Goal: Information Seeking & Learning: Learn about a topic

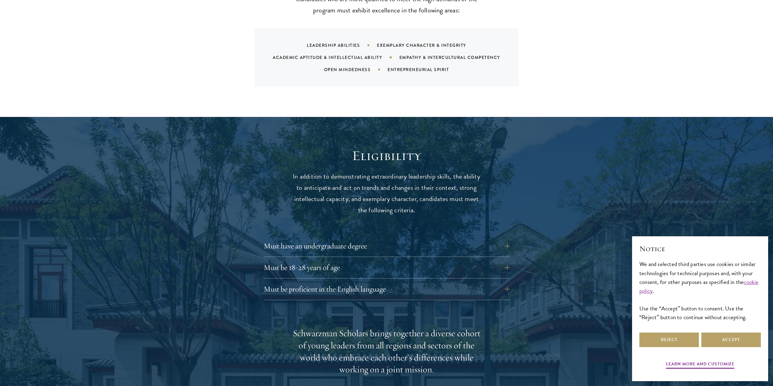
scroll to position [699, 0]
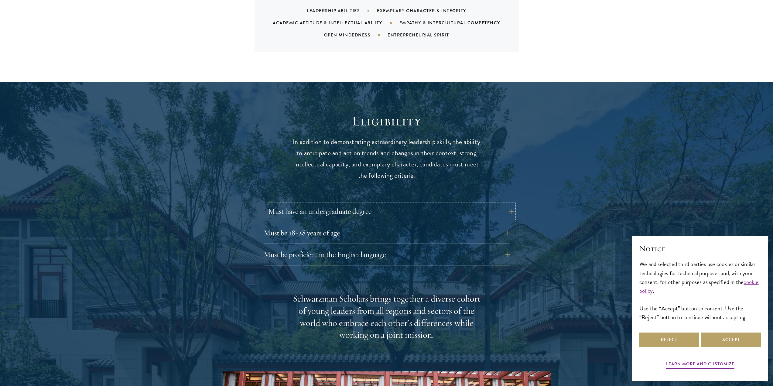
click at [509, 204] on button "Must have an undergraduate degree" at bounding box center [391, 211] width 246 height 15
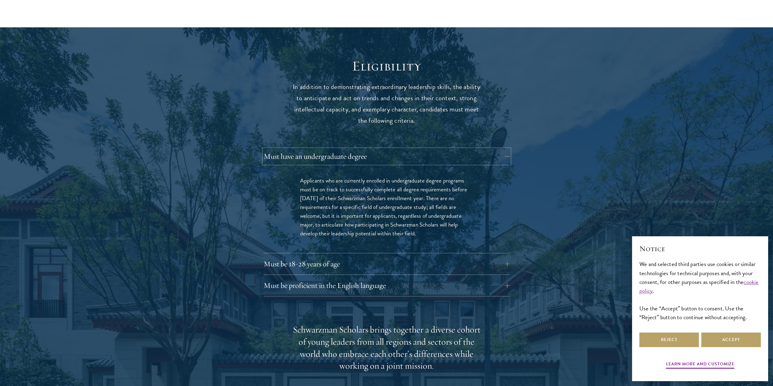
scroll to position [760, 0]
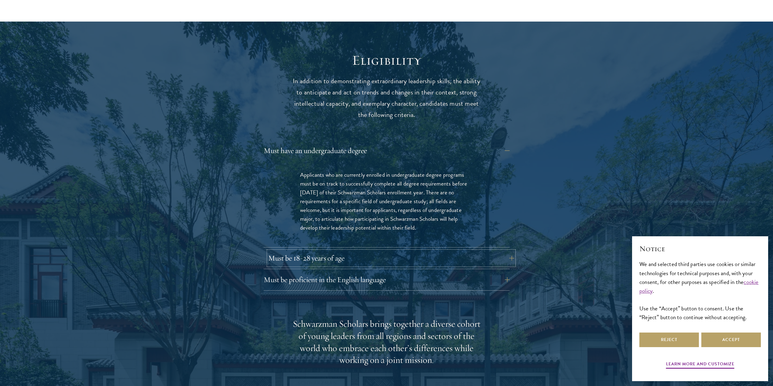
click at [382, 251] on button "Must be 18-28 years of age" at bounding box center [391, 258] width 246 height 15
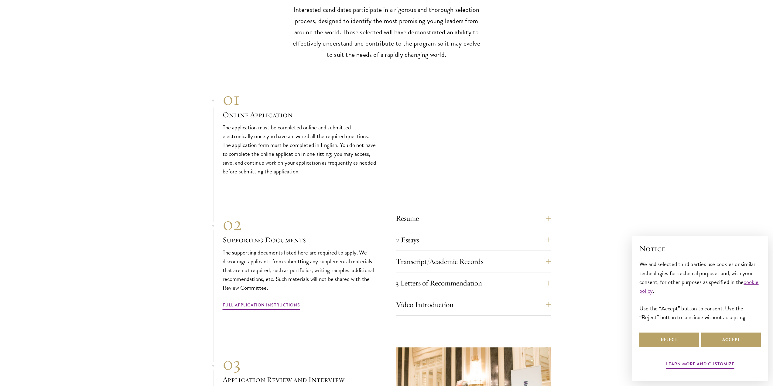
scroll to position [1823, 0]
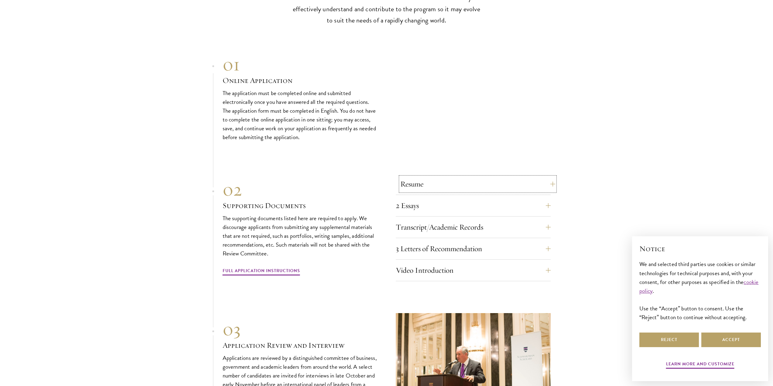
click at [550, 177] on button "Resume" at bounding box center [477, 184] width 155 height 15
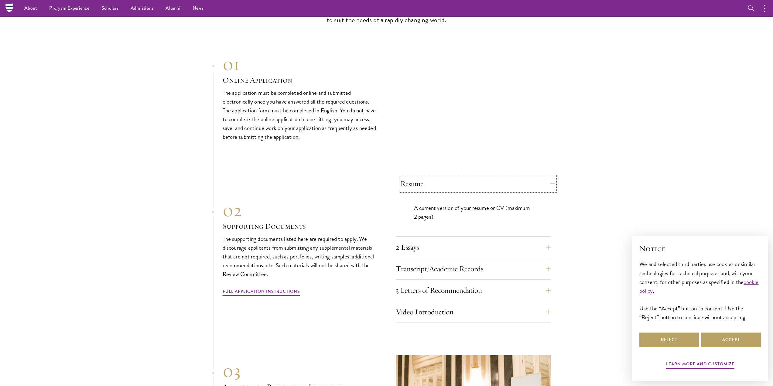
scroll to position [1772, 0]
click at [546, 240] on button "2 Essays" at bounding box center [477, 247] width 155 height 15
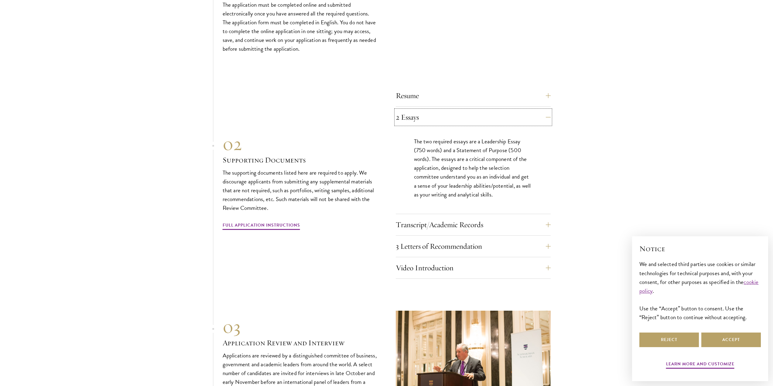
scroll to position [1864, 0]
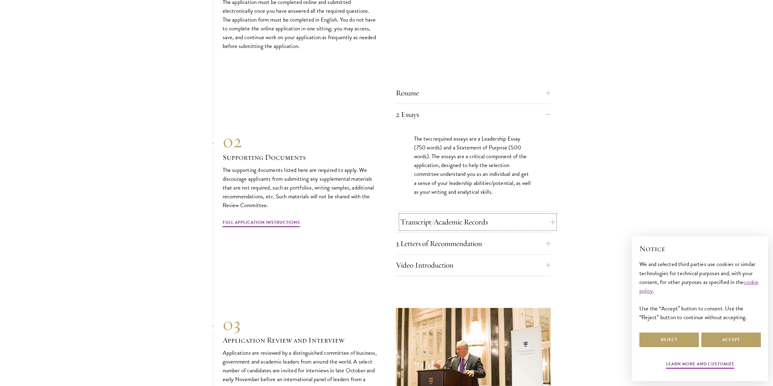
click at [532, 215] on button "Transcript/Academic Records" at bounding box center [477, 222] width 155 height 15
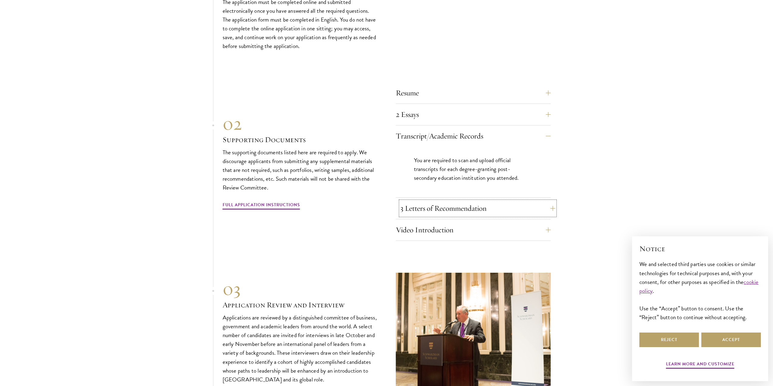
click at [514, 201] on button "3 Letters of Recommendation" at bounding box center [477, 208] width 155 height 15
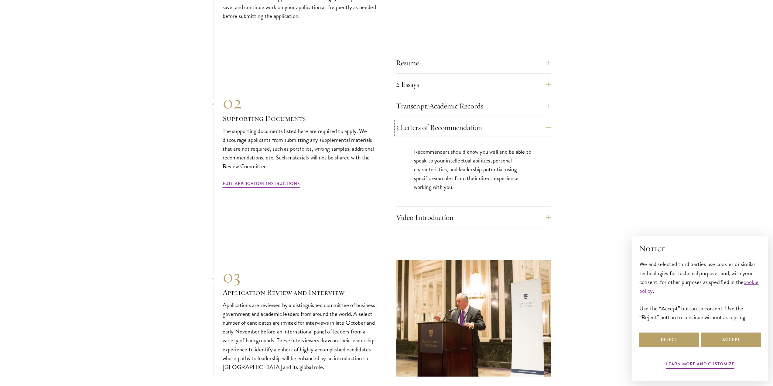
scroll to position [1894, 0]
click at [495, 210] on button "Video Introduction" at bounding box center [477, 217] width 155 height 15
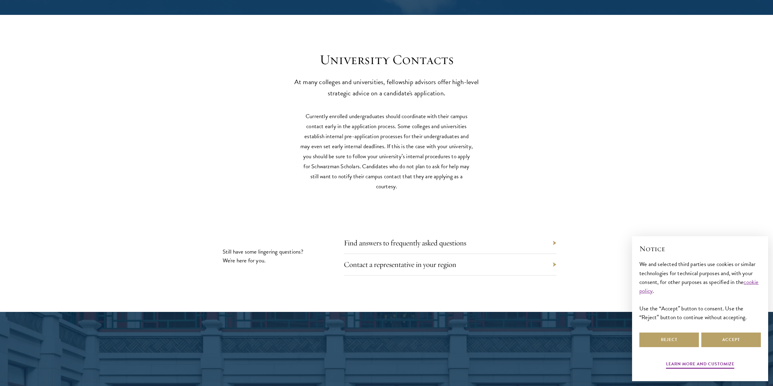
scroll to position [2654, 0]
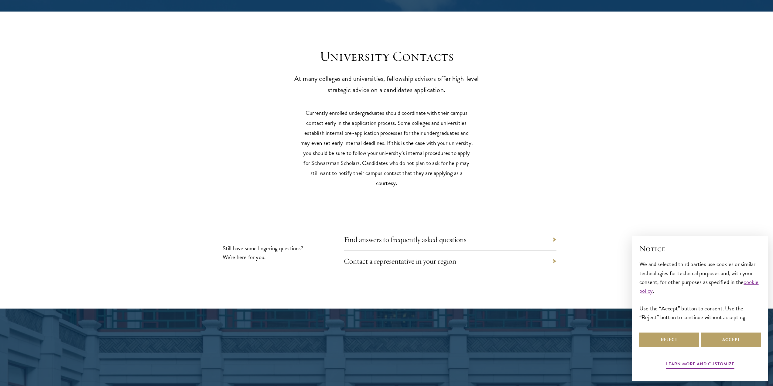
click at [440, 233] on div "Find answers to frequently asked questions" at bounding box center [450, 240] width 213 height 22
click at [542, 229] on div "Find answers to frequently asked questions" at bounding box center [450, 240] width 213 height 22
click at [552, 229] on div "Find answers to frequently asked questions" at bounding box center [450, 240] width 213 height 22
click at [554, 229] on div "Find answers to frequently asked questions" at bounding box center [450, 240] width 213 height 22
click at [383, 235] on link "Find answers to frequently asked questions" at bounding box center [410, 239] width 122 height 9
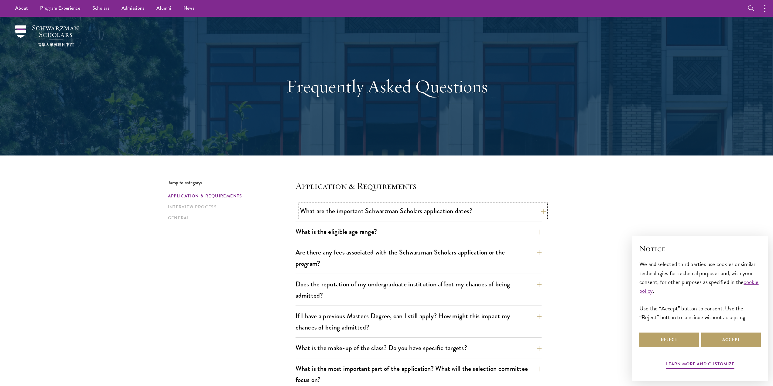
click at [345, 212] on button "What are the important Schwarzman Scholars application dates?" at bounding box center [423, 211] width 246 height 14
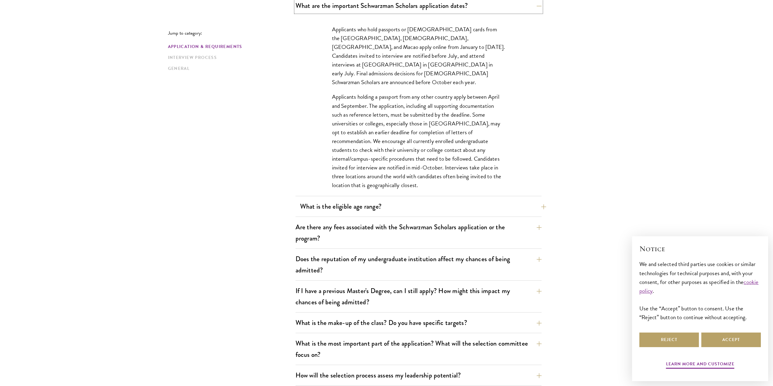
scroll to position [213, 0]
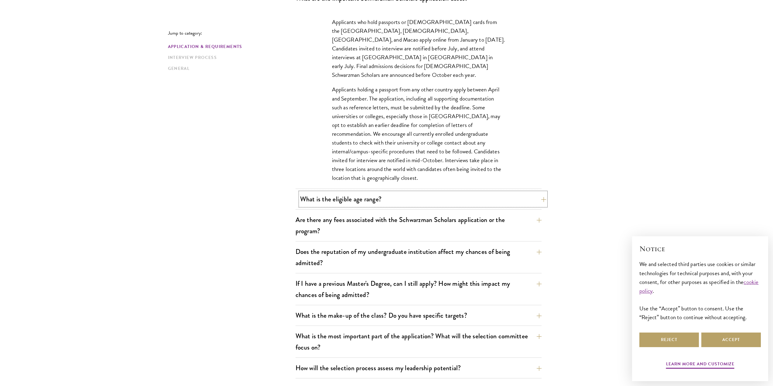
click at [353, 202] on button "What is the eligible age range?" at bounding box center [423, 199] width 246 height 14
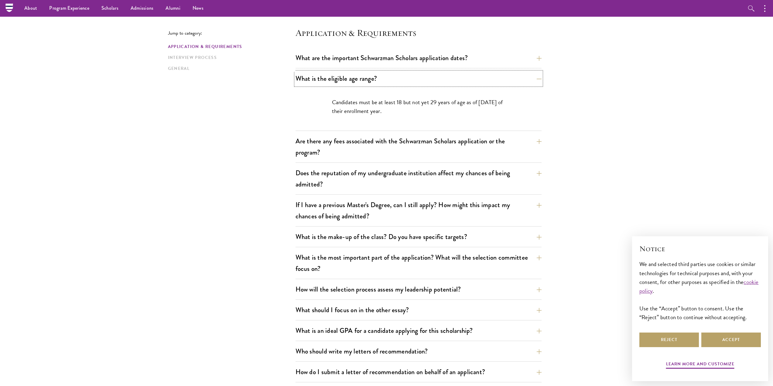
scroll to position [152, 0]
click at [341, 157] on button "Are there any fees associated with the Schwarzman Scholars application or the p…" at bounding box center [423, 148] width 246 height 25
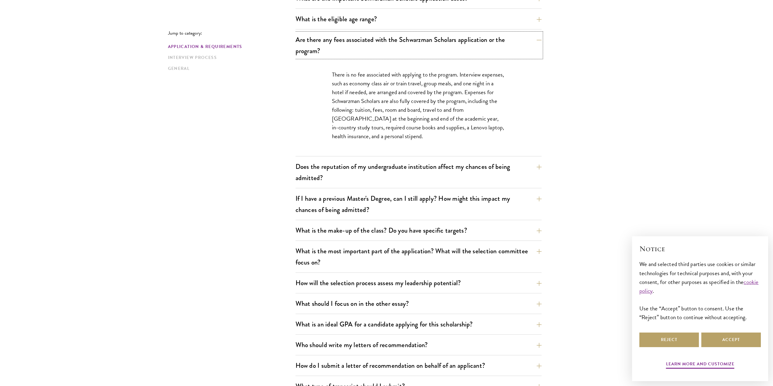
scroll to position [243, 0]
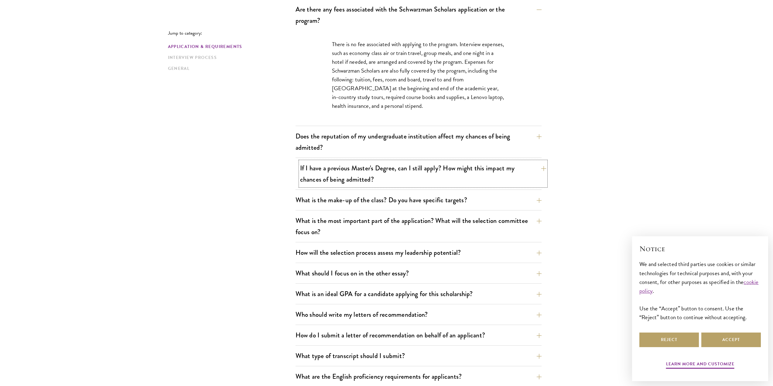
click at [380, 186] on button "If I have a previous Master's Degree, can I still apply? How might this impact …" at bounding box center [423, 173] width 246 height 25
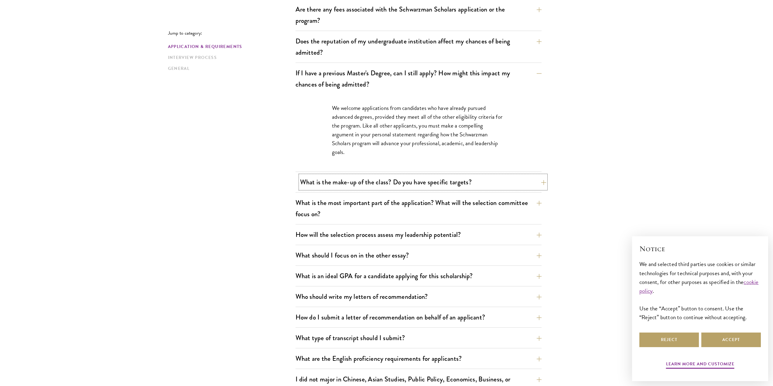
click at [325, 183] on button "What is the make-up of the class? Do you have specific targets?" at bounding box center [423, 182] width 246 height 14
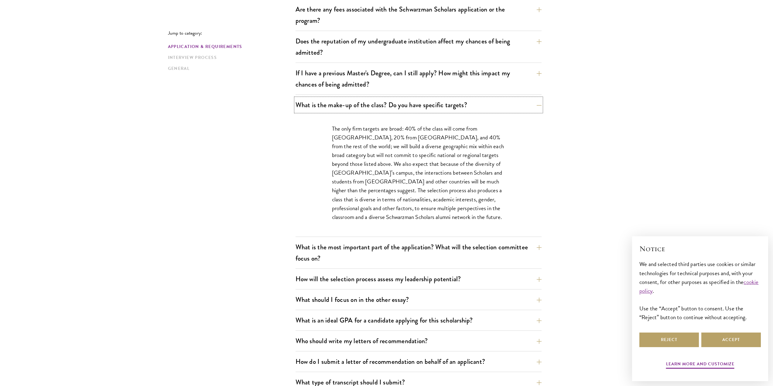
scroll to position [304, 0]
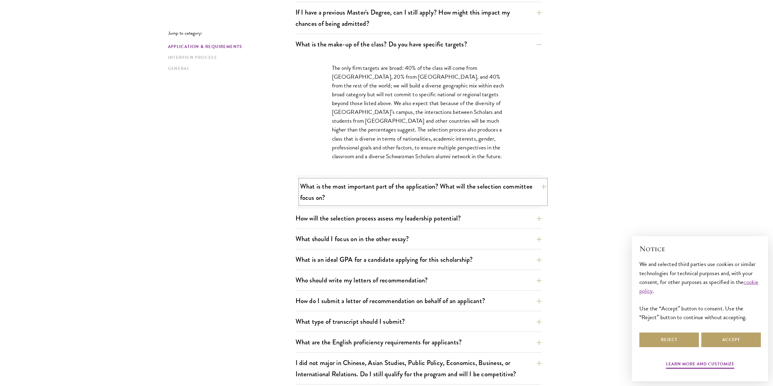
click at [349, 197] on button "What is the most important part of the application? What will the selection com…" at bounding box center [423, 192] width 246 height 25
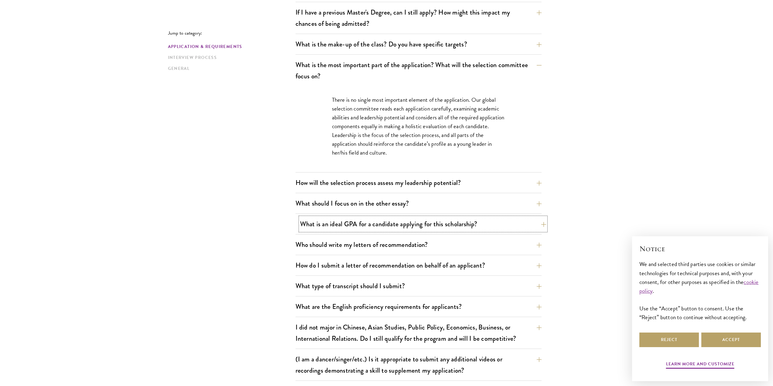
click at [339, 225] on button "What is an ideal GPA for a candidate applying for this scholarship?" at bounding box center [423, 224] width 246 height 14
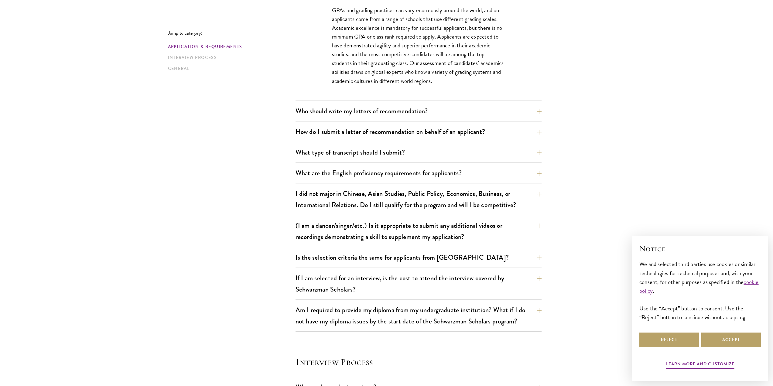
scroll to position [456, 0]
click at [332, 228] on button "(I am a dancer/singer/etc.) Is it appropriate to submit any additional videos o…" at bounding box center [423, 230] width 246 height 25
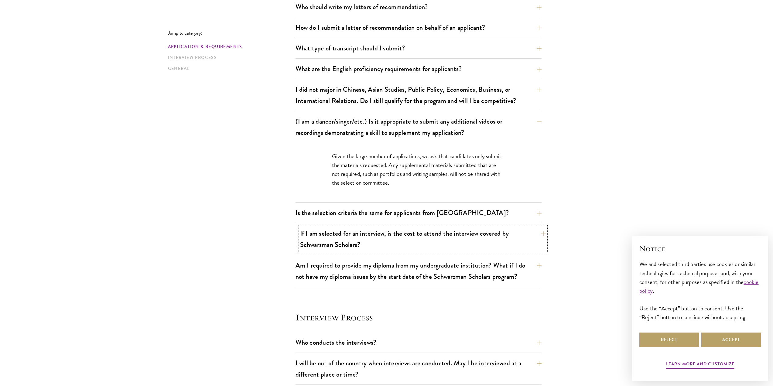
click at [316, 241] on button "If I am selected for an interview, is the cost to attend the interview covered …" at bounding box center [423, 239] width 246 height 25
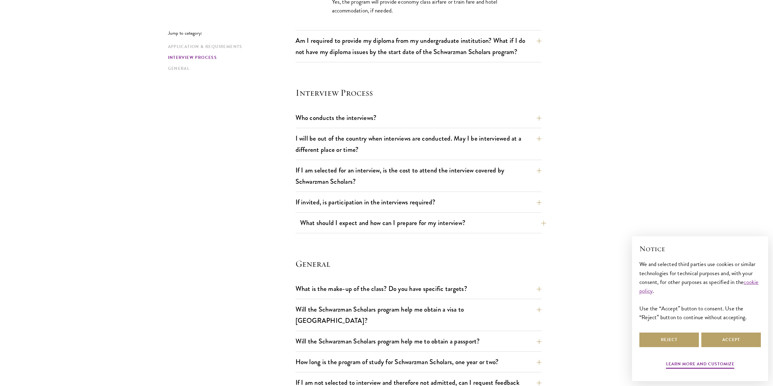
scroll to position [669, 0]
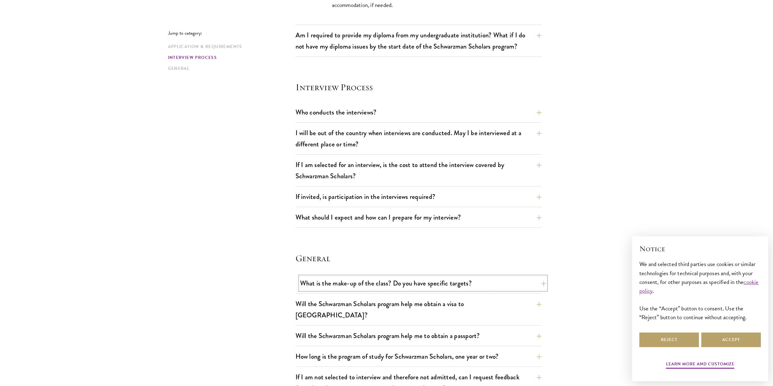
click at [391, 281] on button "What is the make-up of the class? Do you have specific targets?" at bounding box center [423, 284] width 246 height 14
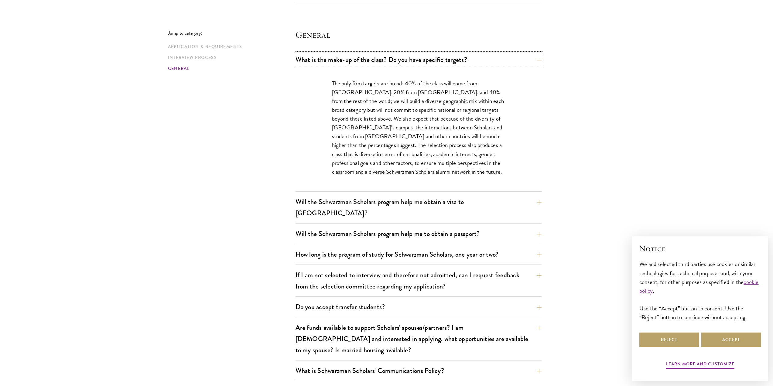
scroll to position [851, 0]
click at [379, 197] on button "Will the Schwarzman Scholars program help me obtain a visa to [GEOGRAPHIC_DATA]?" at bounding box center [423, 206] width 246 height 25
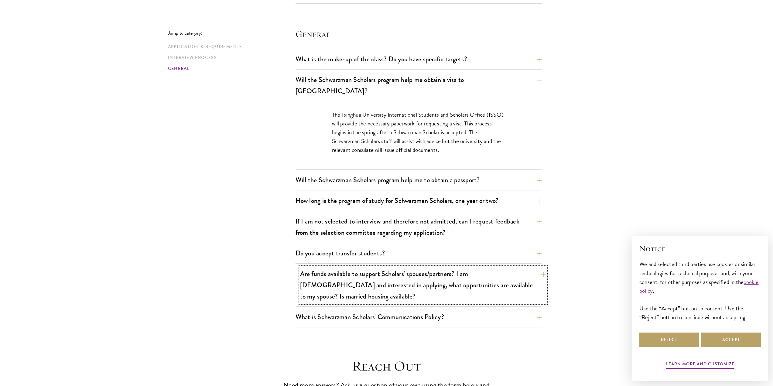
click at [327, 269] on button "Are funds available to support Scholars' spouses/partners? I am [DEMOGRAPHIC_DA…" at bounding box center [423, 285] width 246 height 36
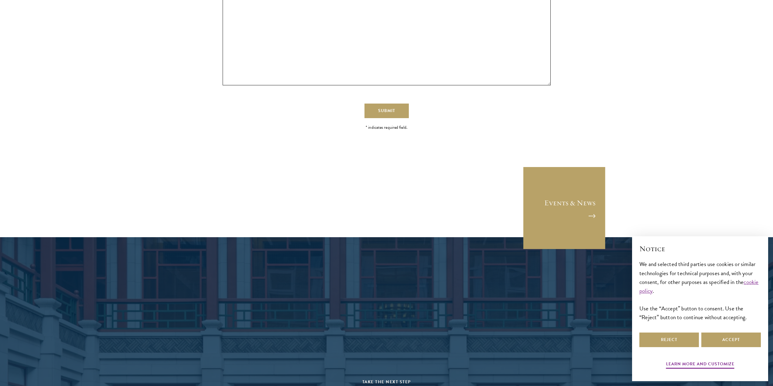
scroll to position [1367, 0]
